Goal: Navigation & Orientation: Find specific page/section

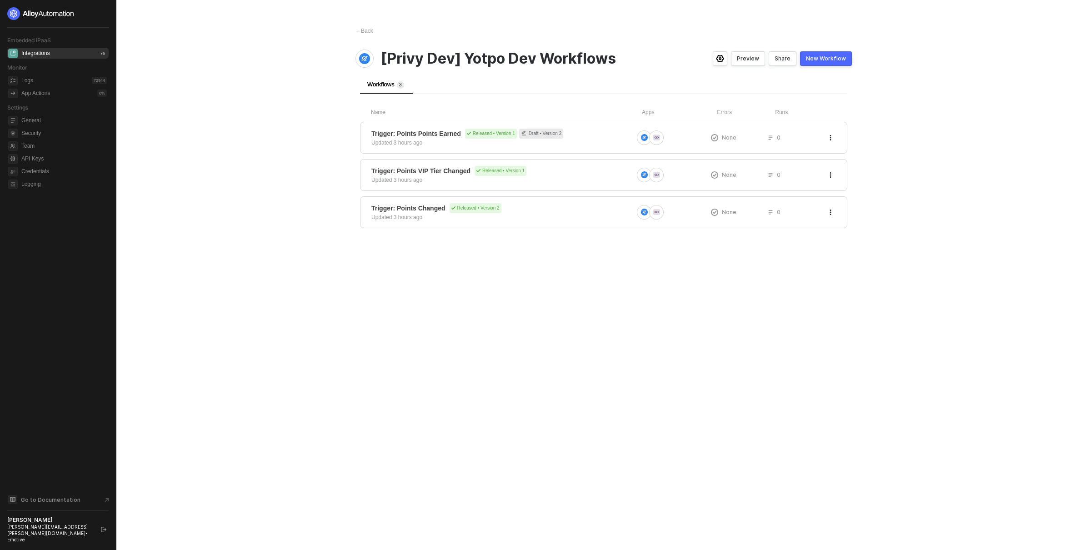
click at [352, 394] on div "← Back [Privy Dev] Yotpo Dev Workflows Preview Share New Workflow Workflows 3 N…" at bounding box center [604, 275] width 518 height 550
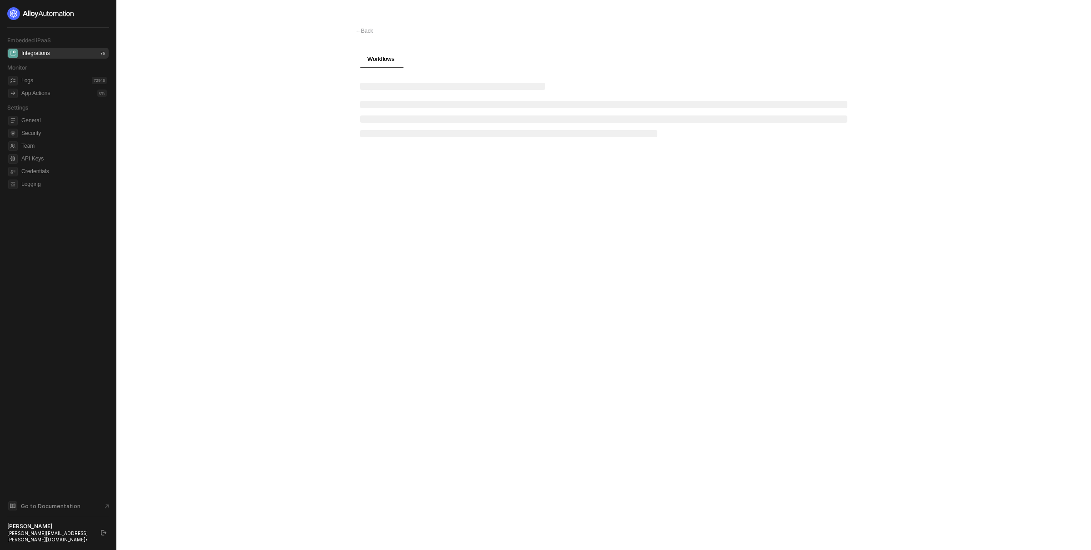
click at [592, 352] on div "← Back Workflows" at bounding box center [604, 275] width 518 height 550
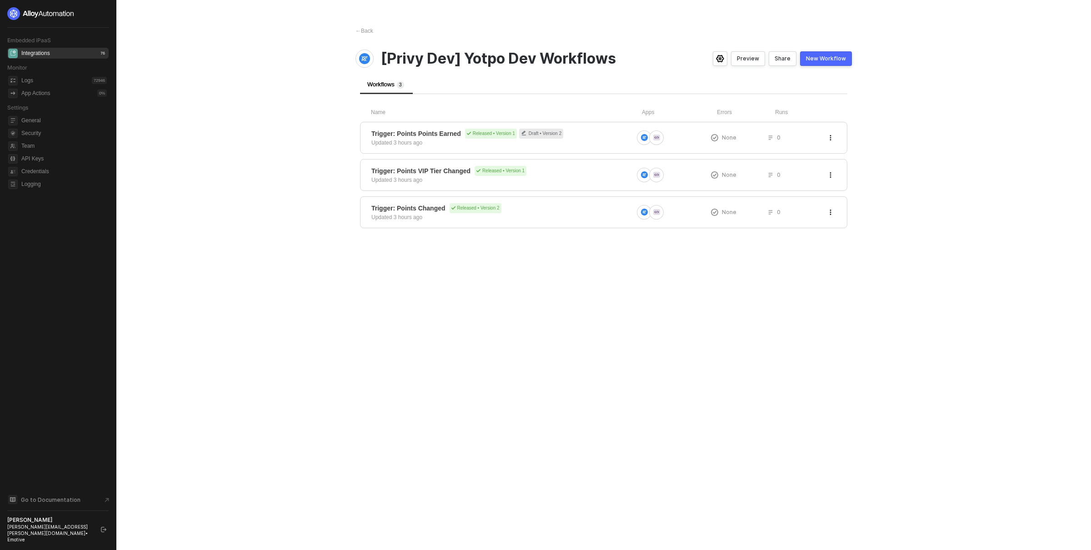
click at [684, 350] on div "← Back [Privy Dev] Yotpo Dev Workflows Preview Share New Workflow Workflows 3 N…" at bounding box center [604, 275] width 518 height 550
click at [819, 292] on div "← Back [Privy Dev] Yotpo Dev Workflows Preview Share New Workflow Workflows 3 N…" at bounding box center [604, 275] width 518 height 550
